Goal: Information Seeking & Learning: Learn about a topic

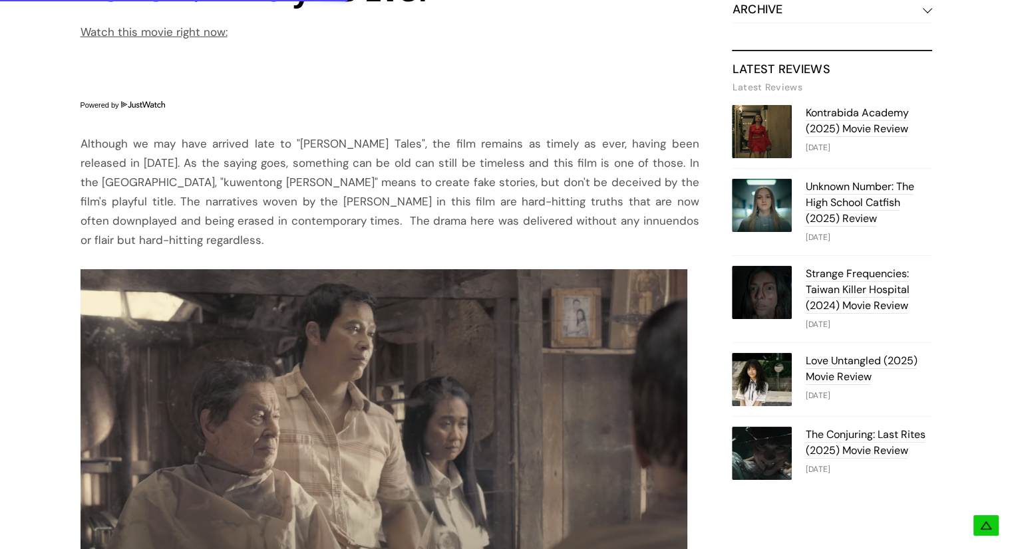
scroll to position [870, 0]
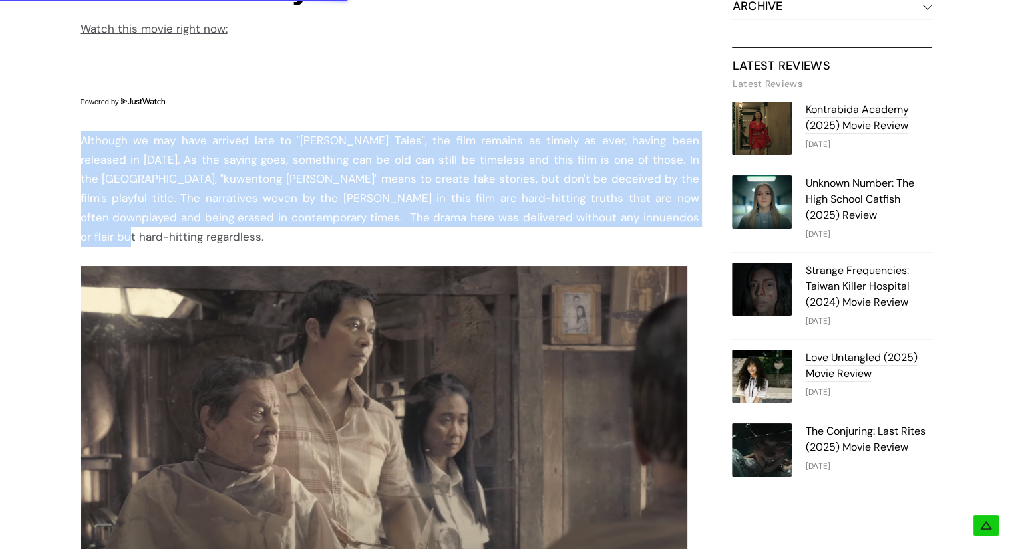
drag, startPoint x: 665, startPoint y: 225, endPoint x: 79, endPoint y: 134, distance: 592.4
copy div "Although we may have arrived late to "[PERSON_NAME] Tales", the film remains as…"
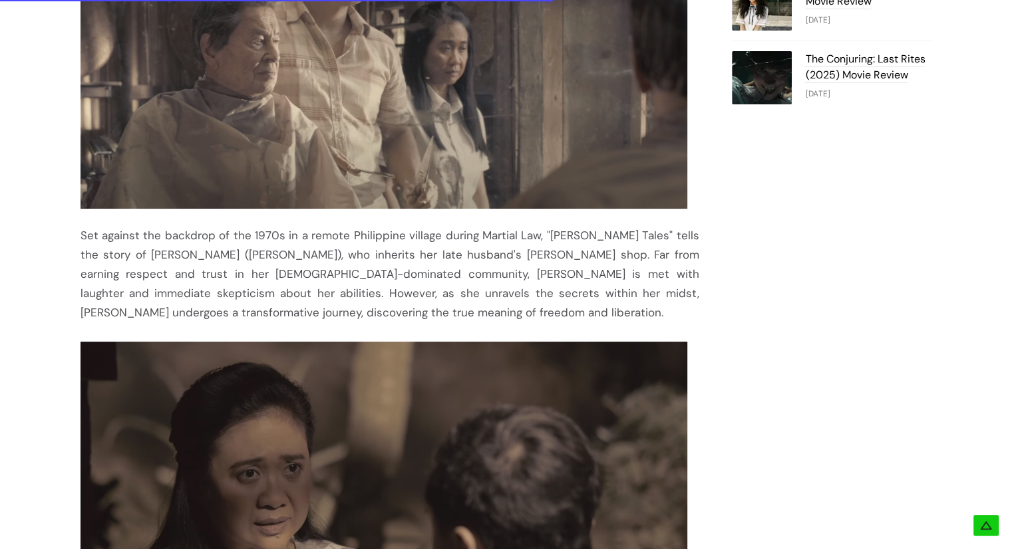
scroll to position [1282, 0]
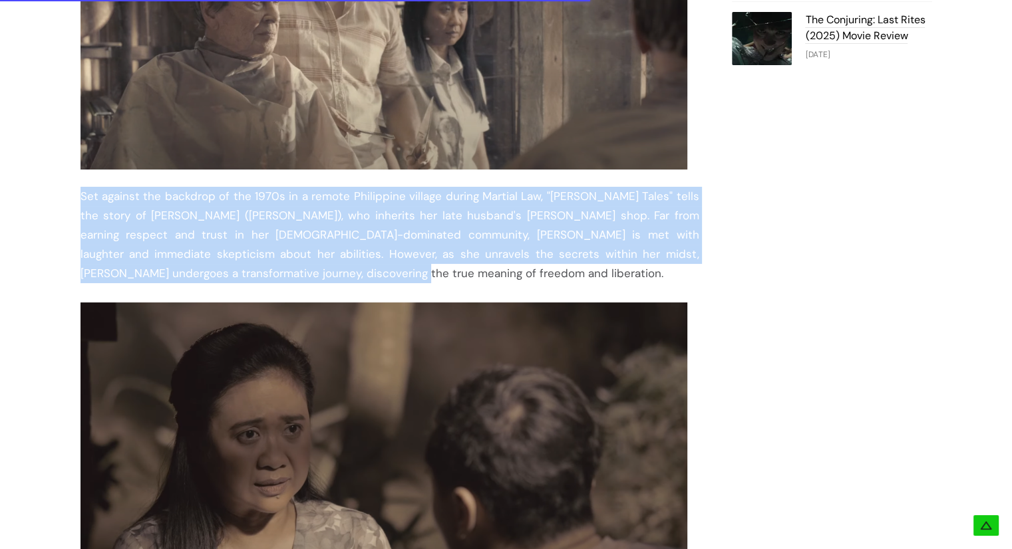
drag, startPoint x: 80, startPoint y: 178, endPoint x: 263, endPoint y: 260, distance: 201.3
click at [263, 260] on div "Set against the backdrop of the 1970s in a remote Philippine village during Mar…" at bounding box center [389, 79] width 619 height 410
copy div "Set against the backdrop of the 1970s in a remote Philippine village during Mar…"
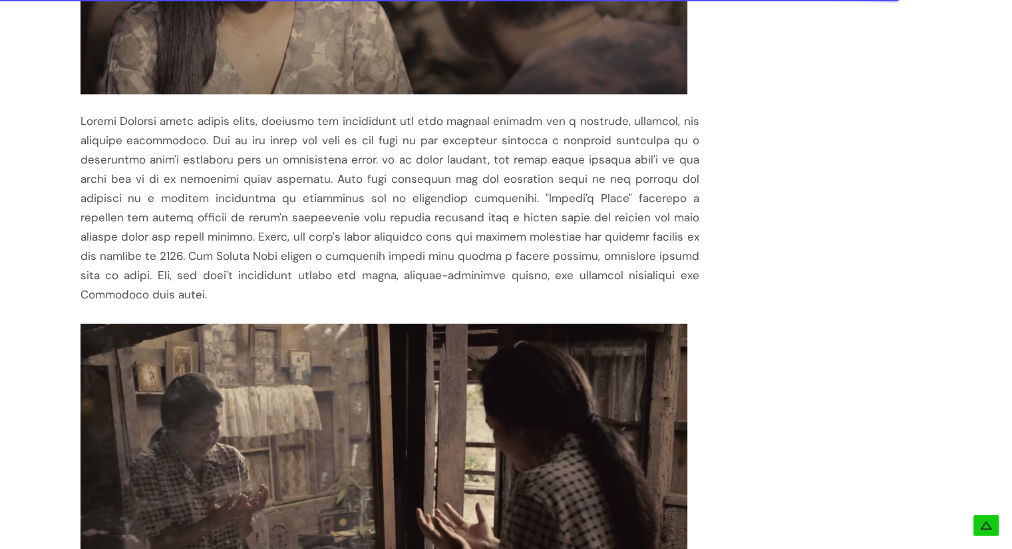
scroll to position [1741, 0]
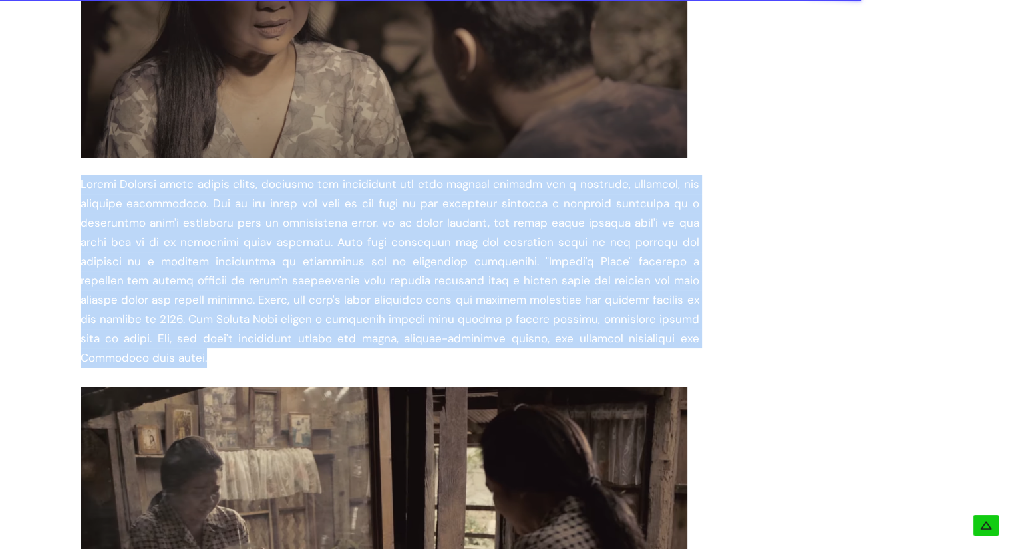
drag, startPoint x: 80, startPoint y: 163, endPoint x: 164, endPoint y: 338, distance: 194.0
click at [164, 338] on div at bounding box center [389, 115] width 619 height 504
copy div "[PERSON_NAME] takes center stage, shedding her boisterous and loud comedic pers…"
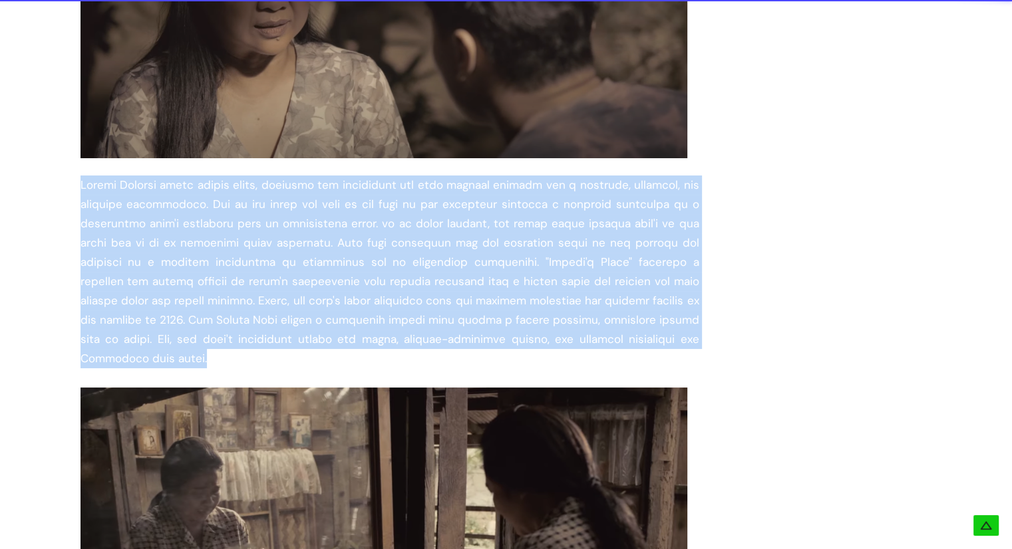
scroll to position [3362, 0]
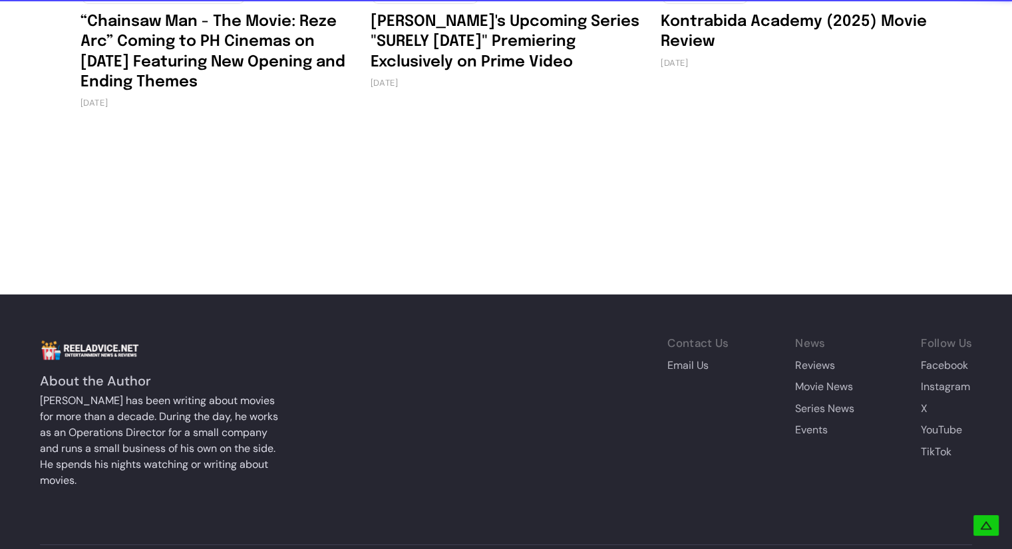
copy div "[PERSON_NAME] takes center stage, shedding her boisterous and loud comedic pers…"
